Goal: Transaction & Acquisition: Subscribe to service/newsletter

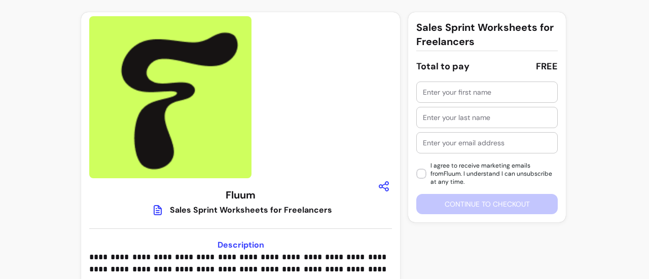
click at [261, 210] on div "Sales Sprint Worksheets for Freelancers" at bounding box center [251, 210] width 162 height 12
click at [156, 211] on icon at bounding box center [158, 197] width 172 height 145
click at [513, 89] on input "text" at bounding box center [487, 92] width 128 height 10
type input "SAMAN"
type input "ATHAR"
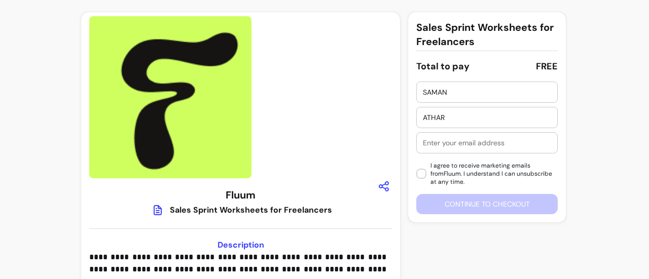
type input "[EMAIL_ADDRESS][DOMAIN_NAME]"
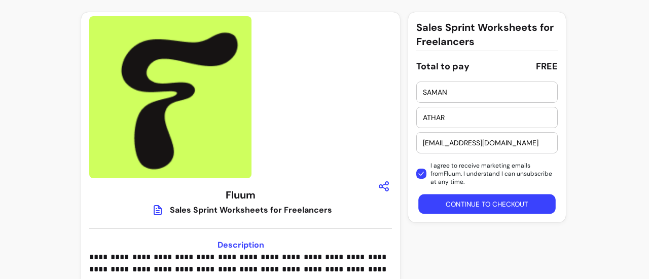
click at [468, 206] on button "Continue to checkout" at bounding box center [487, 205] width 137 height 20
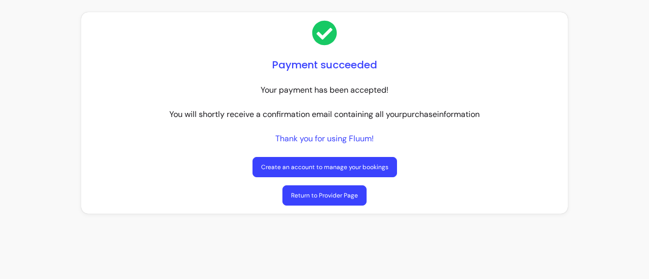
click at [358, 194] on link "Return to Provider Page" at bounding box center [324, 196] width 84 height 20
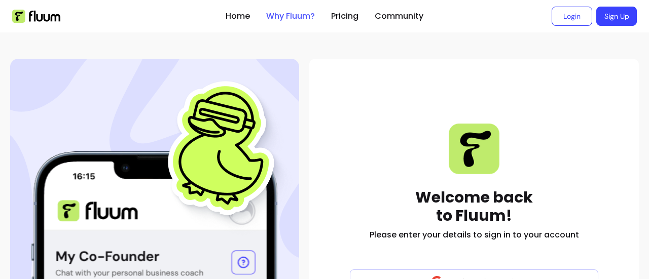
click at [294, 21] on link "Why Fluum?" at bounding box center [290, 16] width 49 height 12
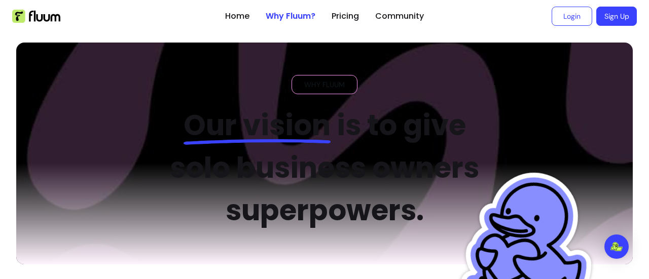
click at [611, 19] on link "Sign Up" at bounding box center [616, 16] width 41 height 19
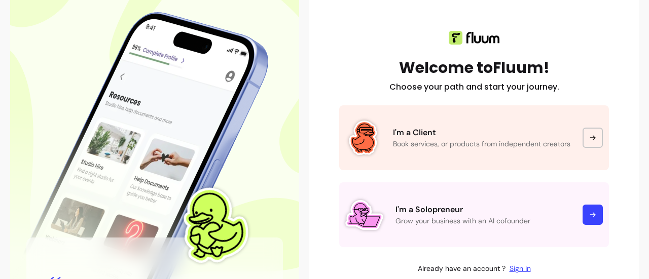
scroll to position [101, 0]
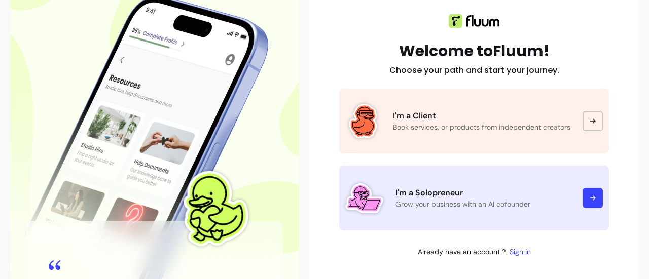
click at [583, 200] on div at bounding box center [593, 198] width 20 height 20
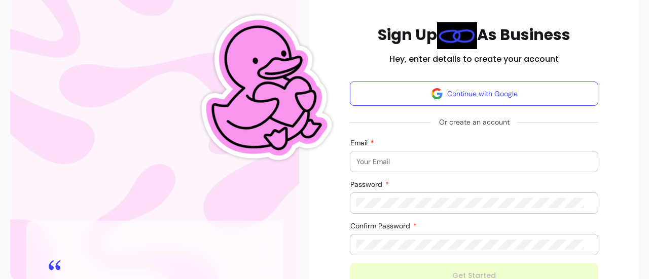
click at [439, 153] on div at bounding box center [474, 162] width 235 height 20
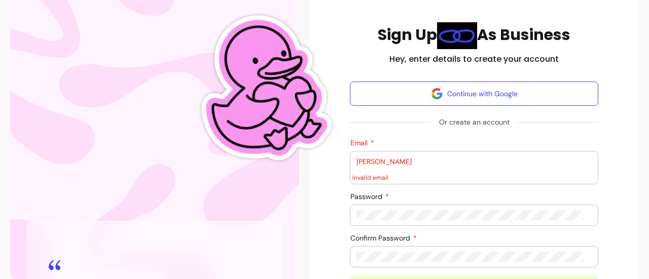
type input "[EMAIL_ADDRESS][DOMAIN_NAME]"
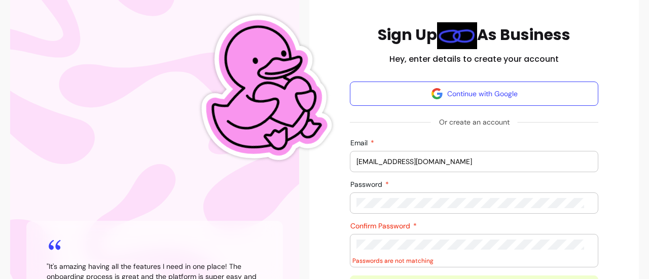
click at [594, 181] on div "Sign Up As Business Hey, enter details to create your account Continue with Goo…" at bounding box center [473, 176] width 313 height 308
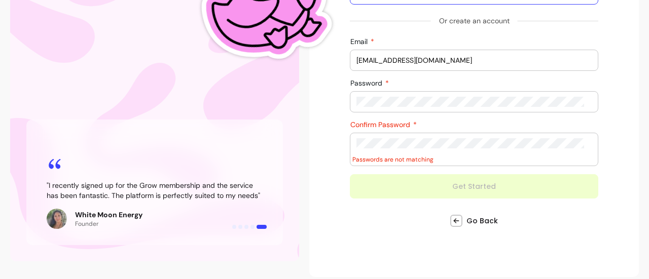
scroll to position [197, 0]
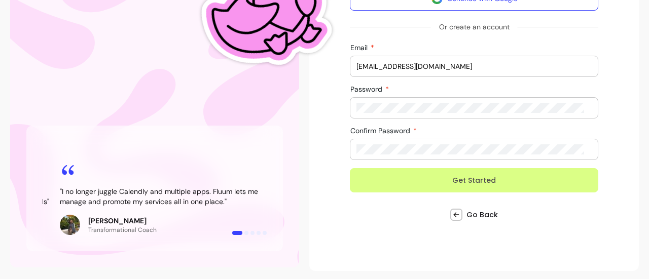
click at [495, 175] on button "Get Started" at bounding box center [474, 180] width 249 height 24
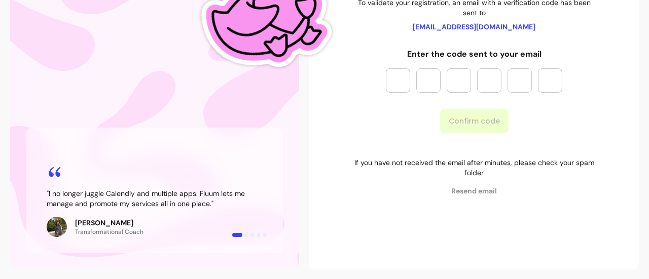
scroll to position [93, 0]
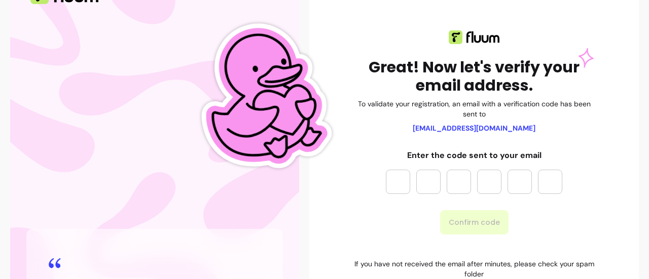
click at [396, 178] on input "Please enter OTP character 1" at bounding box center [398, 182] width 24 height 24
paste input "*"
type input "*"
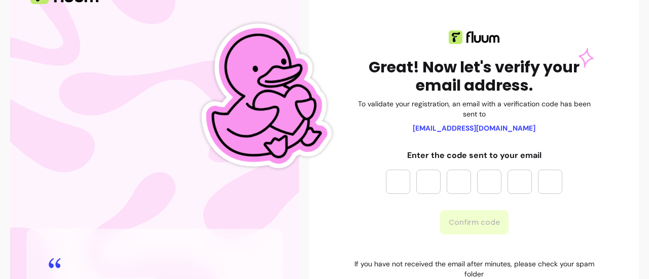
type input "*"
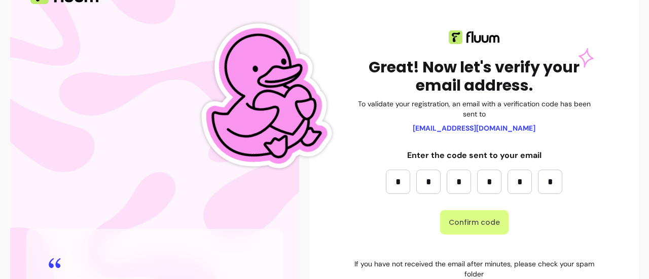
click at [476, 224] on button "Confirm code" at bounding box center [474, 222] width 68 height 24
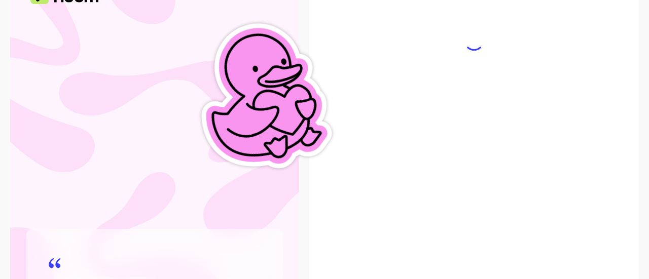
click at [464, 228] on div at bounding box center [474, 169] width 330 height 406
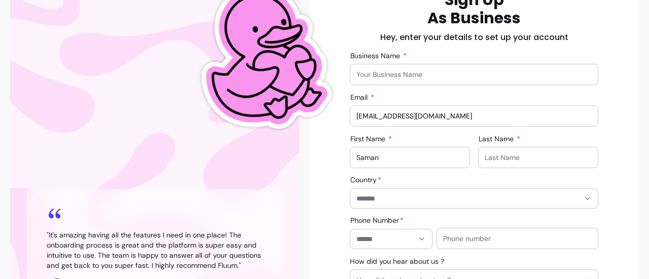
scroll to position [133, 0]
click at [432, 74] on input "Business Name" at bounding box center [474, 74] width 235 height 10
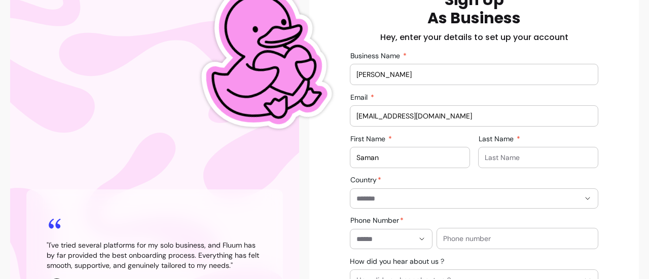
type input "[PERSON_NAME]"
click at [420, 196] on input "Country" at bounding box center [460, 199] width 207 height 10
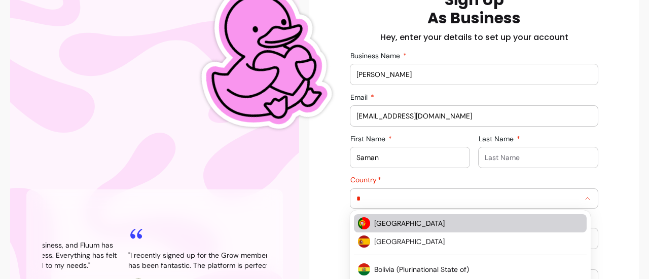
click at [412, 222] on span "[GEOGRAPHIC_DATA]" at bounding box center [473, 224] width 198 height 10
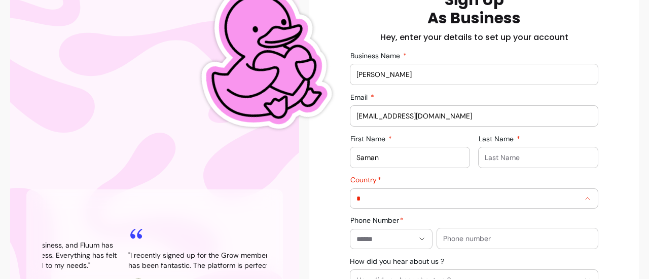
type input "********"
type input "**********"
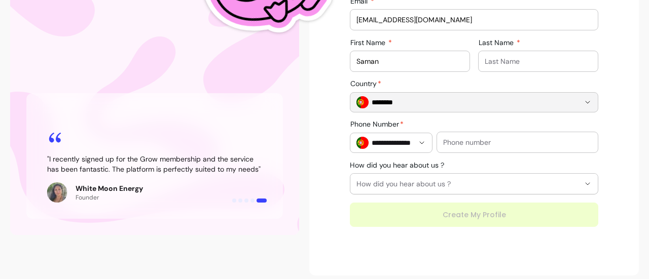
scroll to position [234, 0]
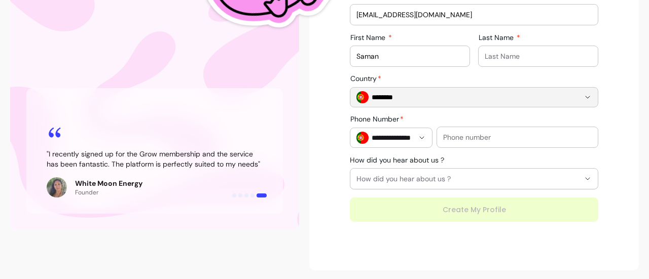
type input "********"
click at [526, 130] on div at bounding box center [517, 137] width 149 height 20
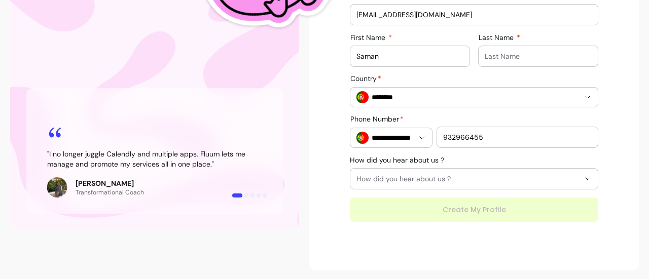
type input "932966455"
click at [437, 179] on span "How did you hear about us ?" at bounding box center [468, 179] width 223 height 10
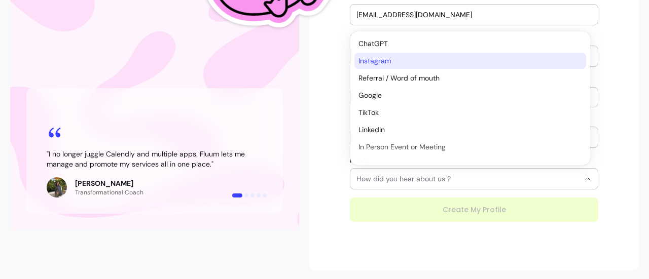
click at [395, 65] on span "Instagram" at bounding box center [466, 61] width 214 height 10
select select "*********"
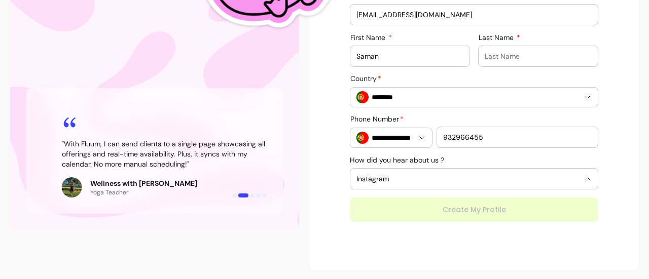
click at [437, 255] on div "**********" at bounding box center [474, 48] width 330 height 446
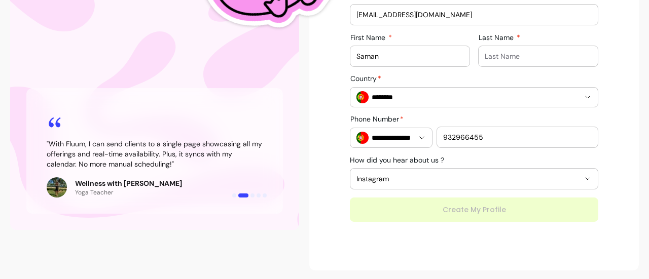
click at [465, 211] on div "**********" at bounding box center [474, 55] width 249 height 333
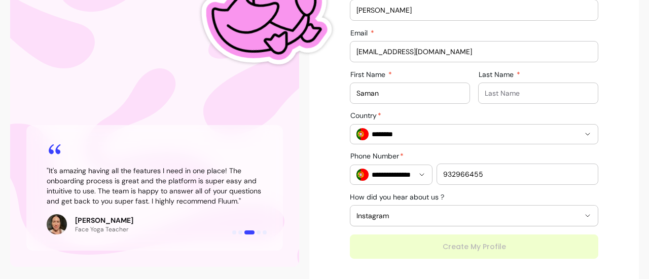
scroll to position [184, 0]
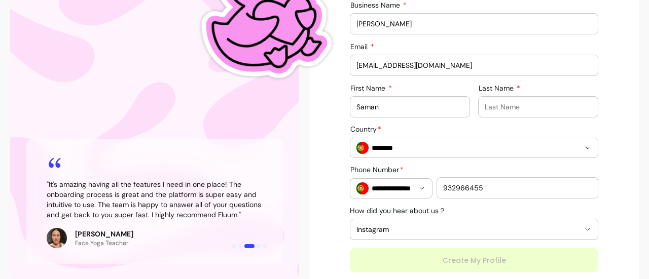
click at [503, 98] on div at bounding box center [538, 107] width 107 height 20
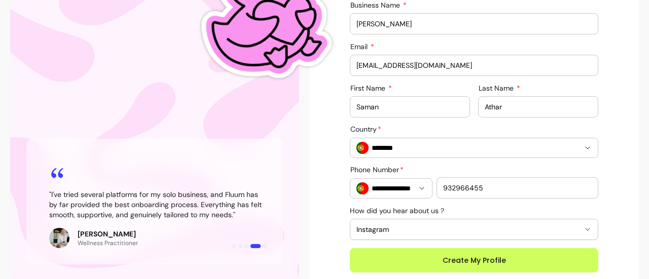
type input "Athar"
click at [610, 97] on div "**********" at bounding box center [473, 106] width 313 height 333
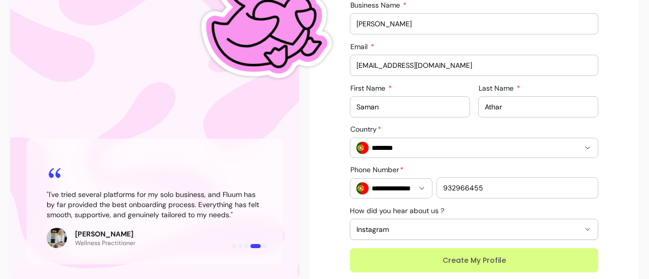
click at [472, 257] on button "Create My Profile" at bounding box center [474, 261] width 249 height 24
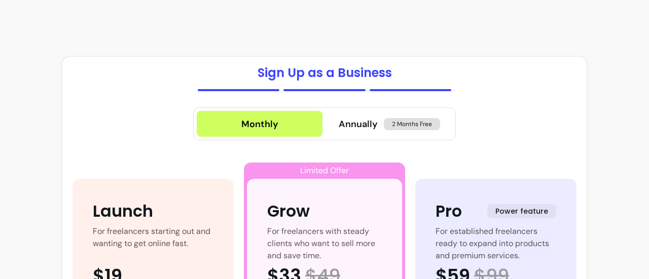
drag, startPoint x: 400, startPoint y: 123, endPoint x: 498, endPoint y: 111, distance: 99.1
drag, startPoint x: 498, startPoint y: 111, endPoint x: 502, endPoint y: 32, distance: 78.7
